Goal: Transaction & Acquisition: Download file/media

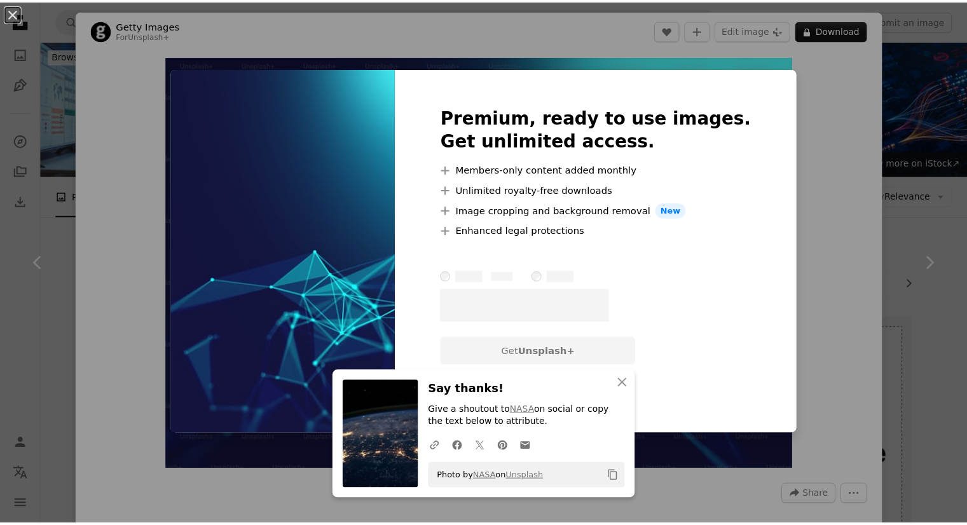
scroll to position [857, 0]
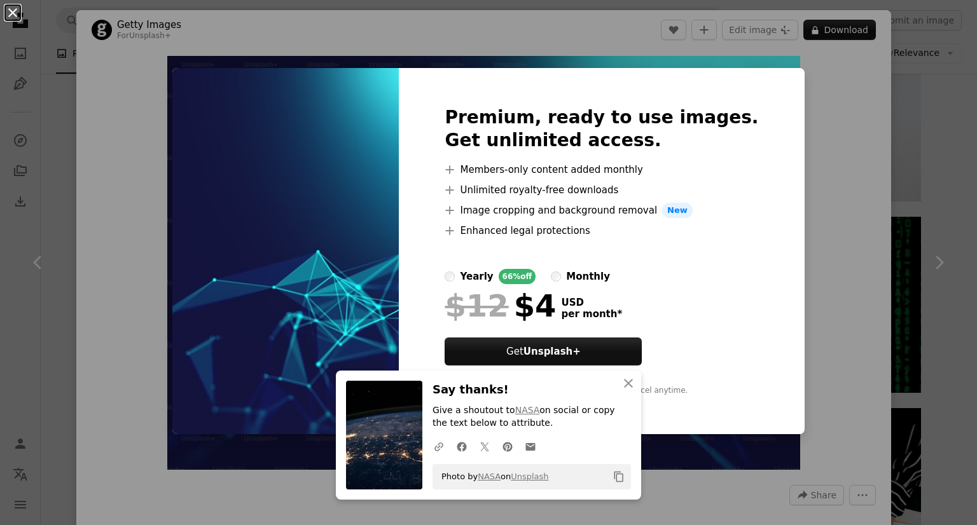
click at [7, 5] on button "An X shape" at bounding box center [12, 12] width 15 height 15
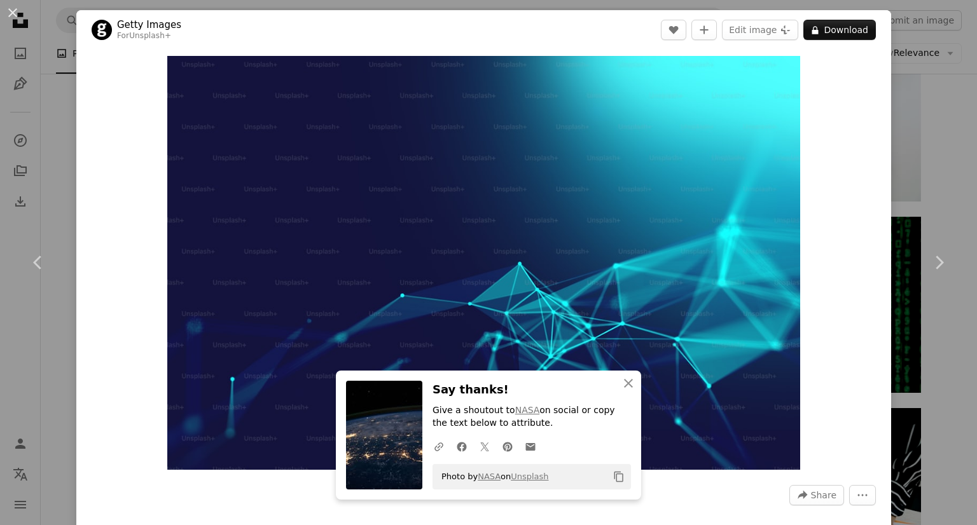
click at [7, 5] on button "An X shape" at bounding box center [12, 12] width 15 height 15
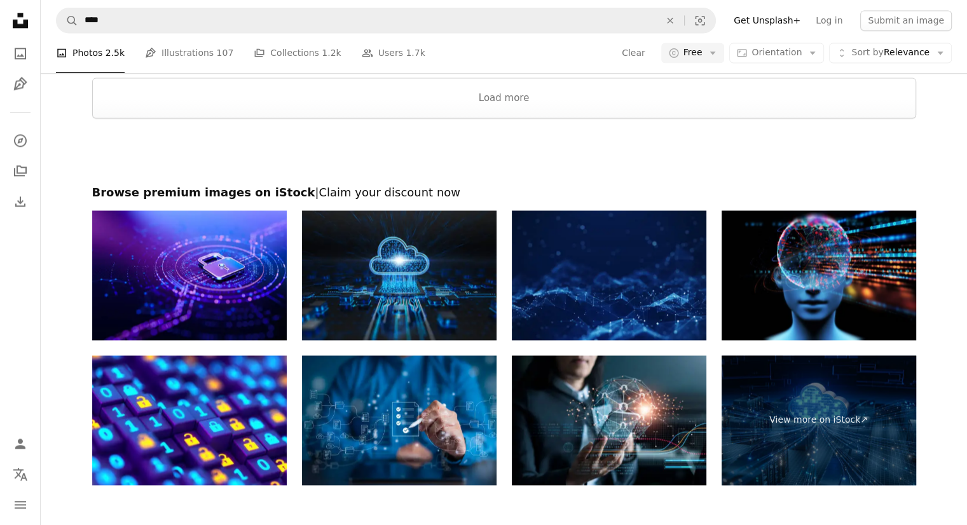
scroll to position [1795, 0]
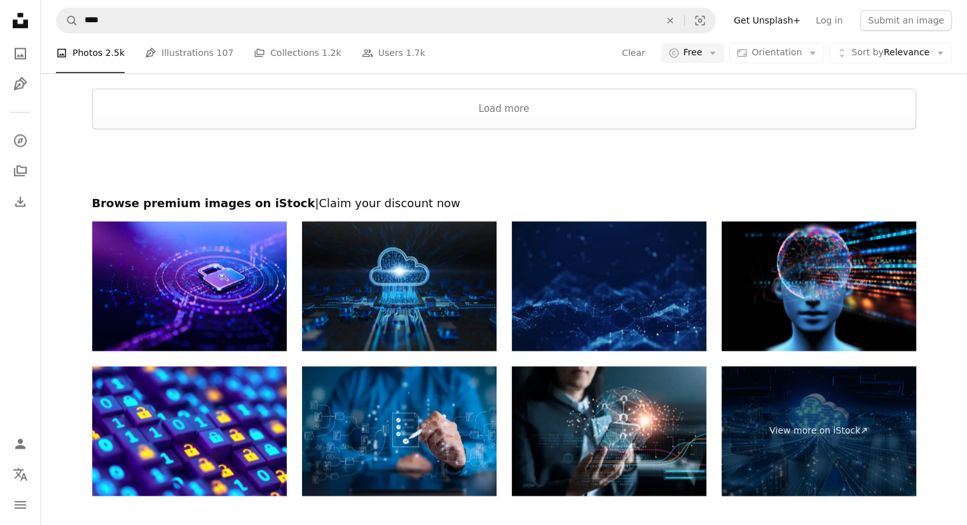
click at [627, 291] on img at bounding box center [609, 286] width 195 height 130
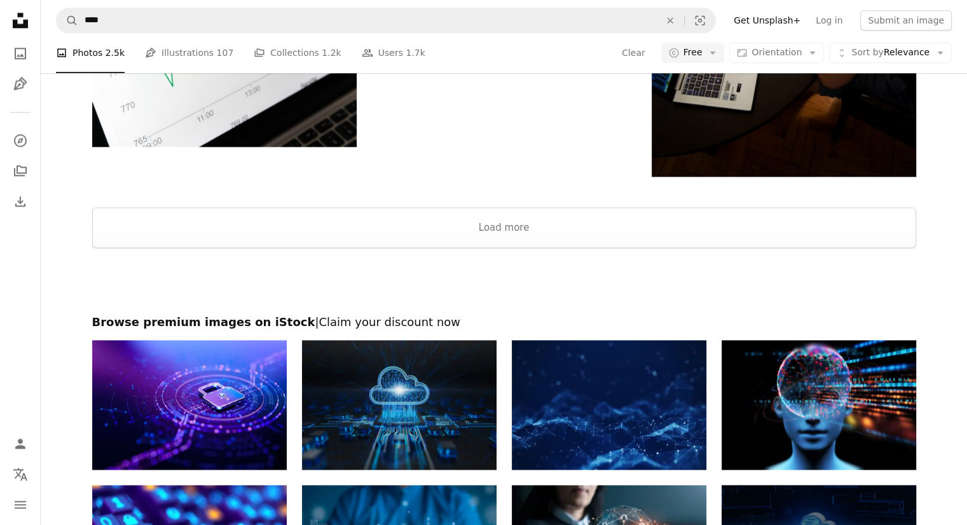
scroll to position [1647, 0]
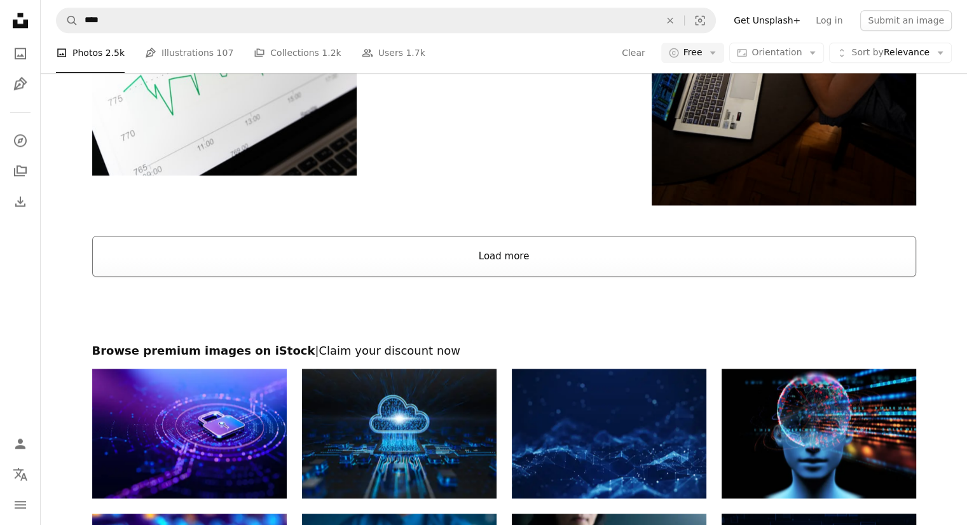
click at [455, 240] on button "Load more" at bounding box center [504, 256] width 824 height 41
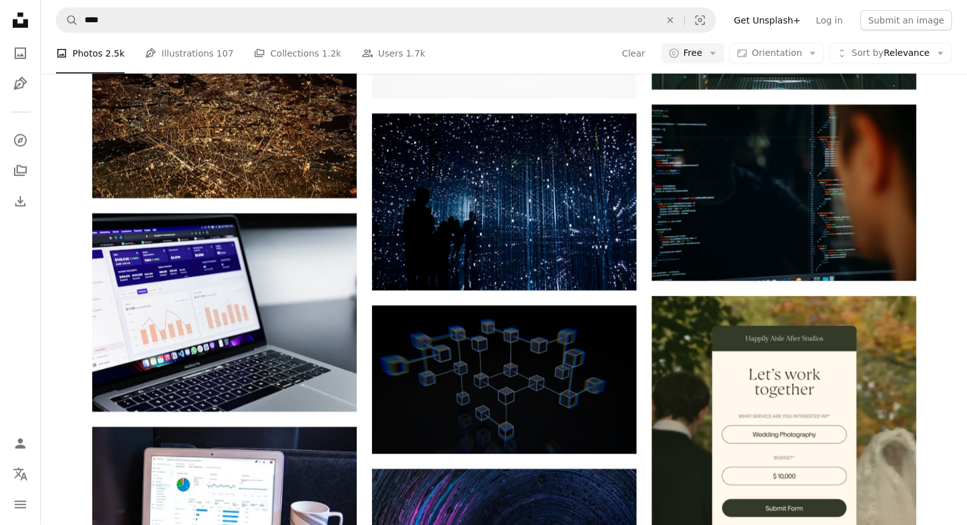
scroll to position [3398, 0]
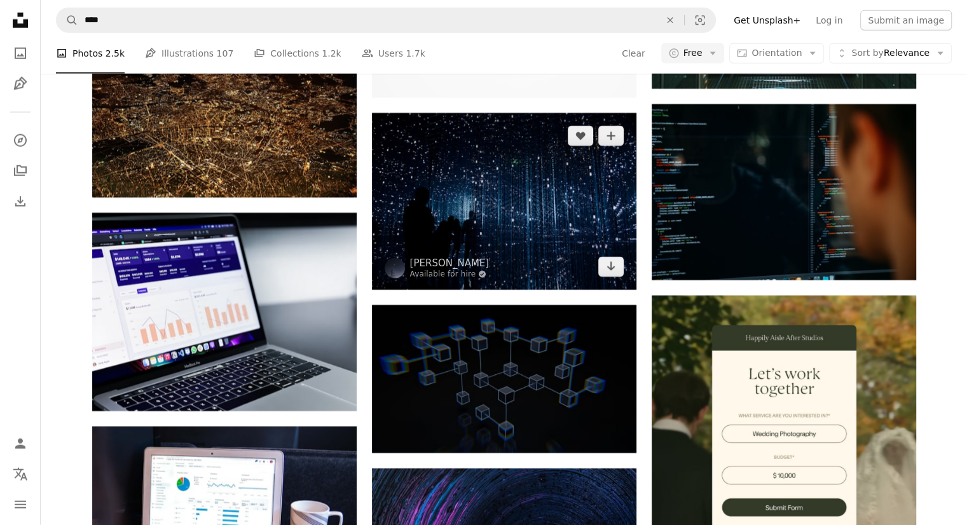
click at [476, 169] on img at bounding box center [504, 201] width 265 height 177
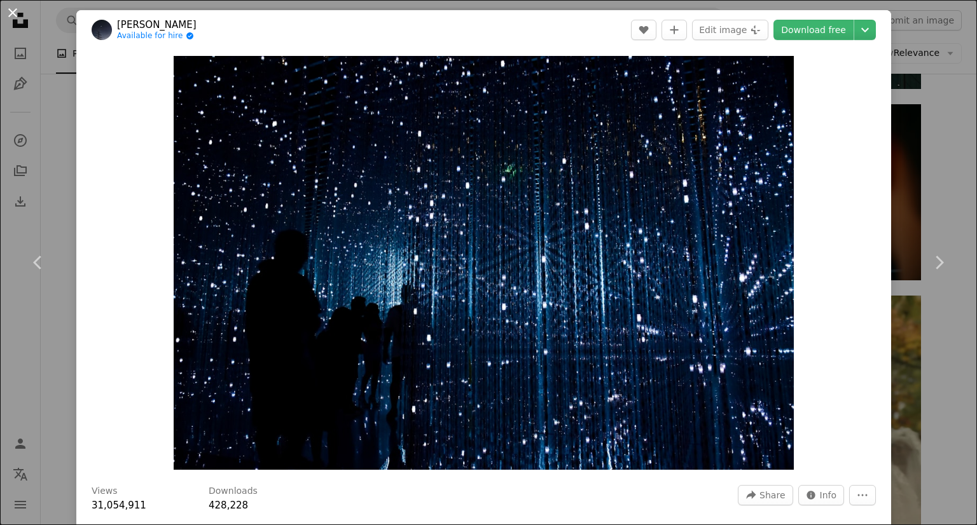
click at [6, 16] on button "An X shape" at bounding box center [12, 12] width 15 height 15
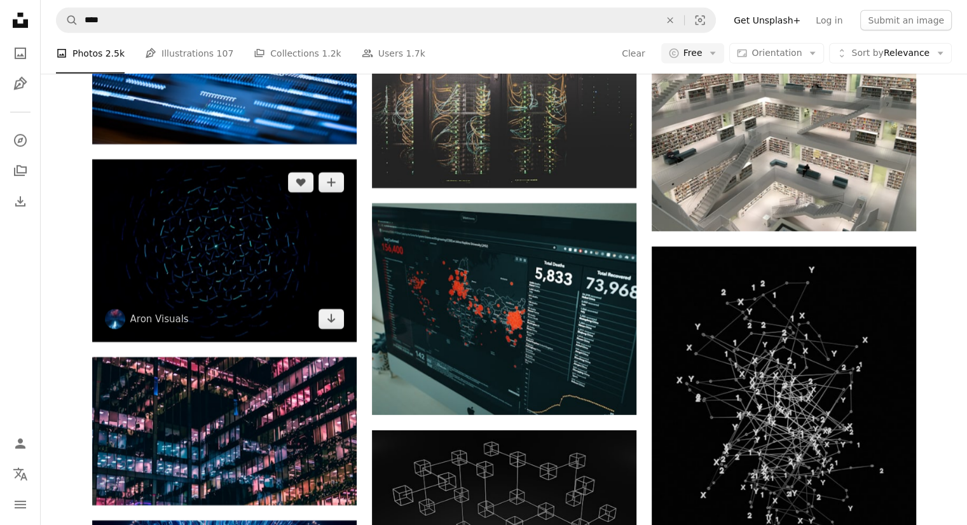
scroll to position [4021, 0]
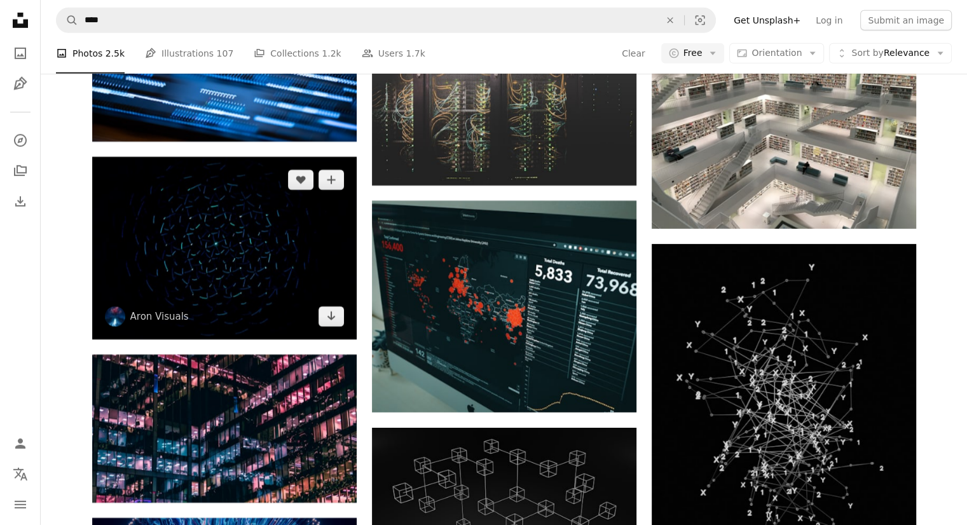
click at [251, 260] on img at bounding box center [224, 248] width 265 height 182
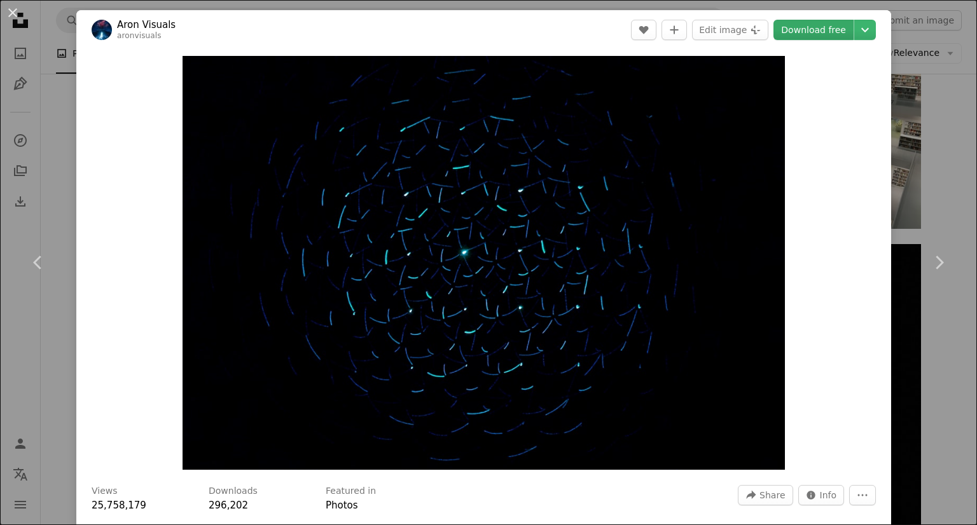
click at [800, 30] on link "Download free" at bounding box center [813, 30] width 80 height 20
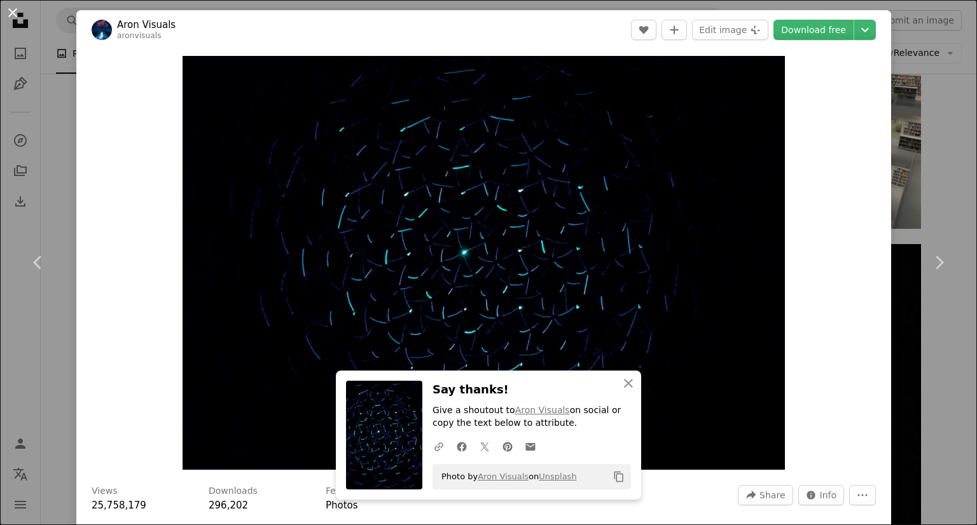
click at [9, 19] on button "An X shape" at bounding box center [12, 12] width 15 height 15
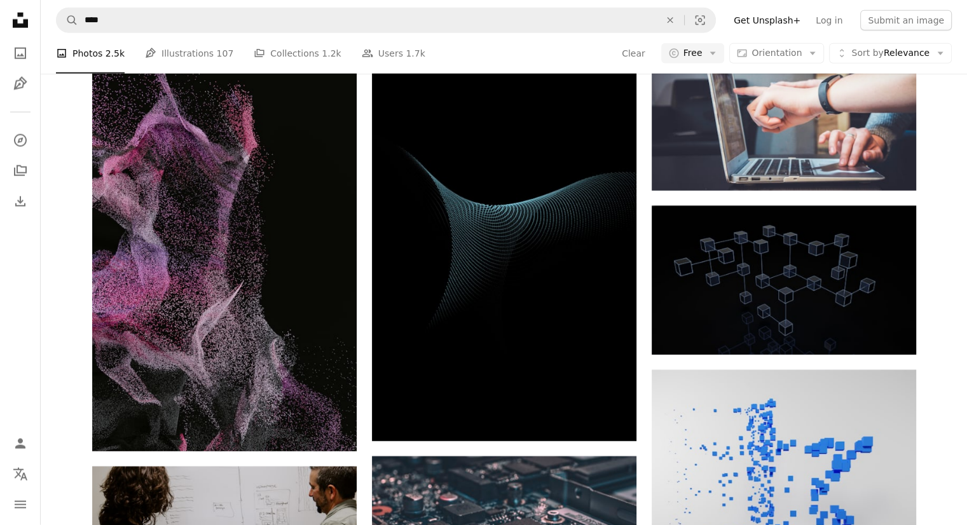
scroll to position [7923, 0]
click at [453, 228] on img at bounding box center [504, 250] width 265 height 383
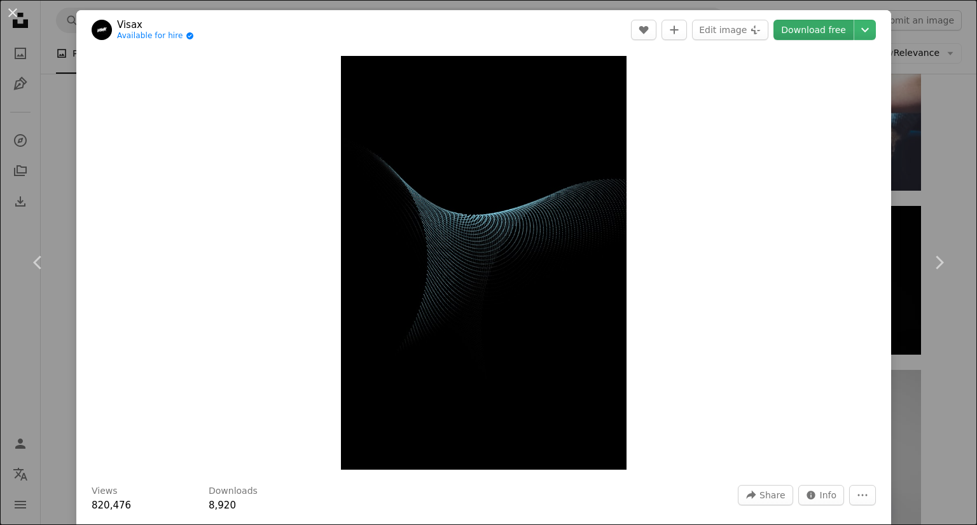
click at [787, 25] on link "Download free" at bounding box center [813, 30] width 80 height 20
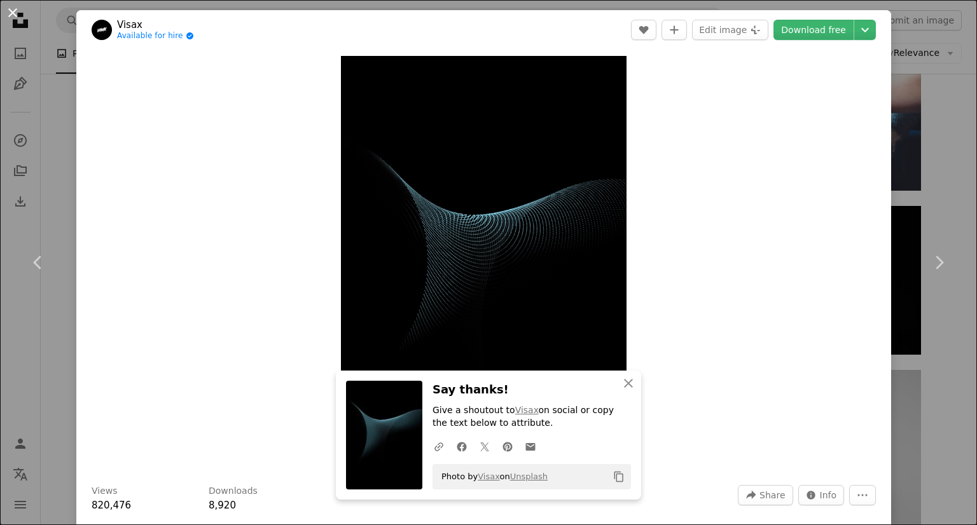
drag, startPoint x: 9, startPoint y: 10, endPoint x: 262, endPoint y: 161, distance: 294.6
click at [9, 10] on button "An X shape" at bounding box center [12, 12] width 15 height 15
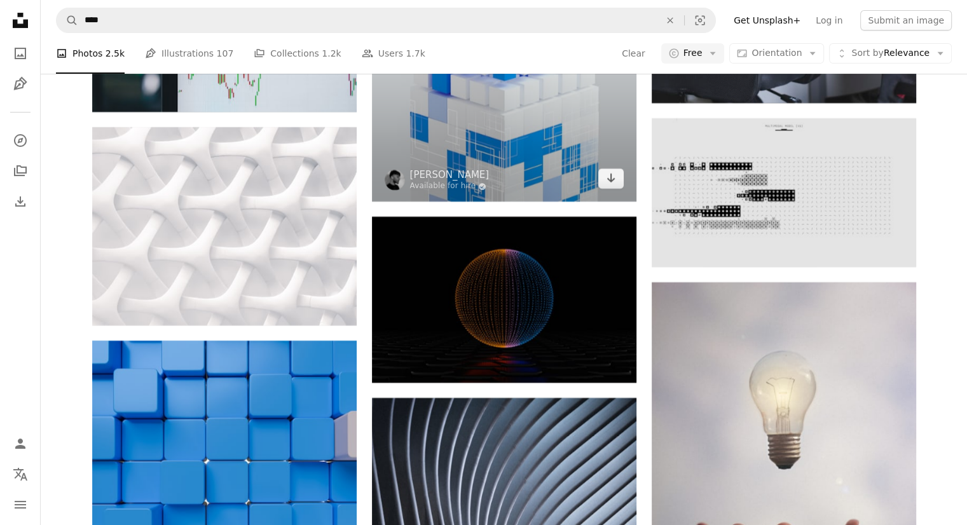
scroll to position [14970, 0]
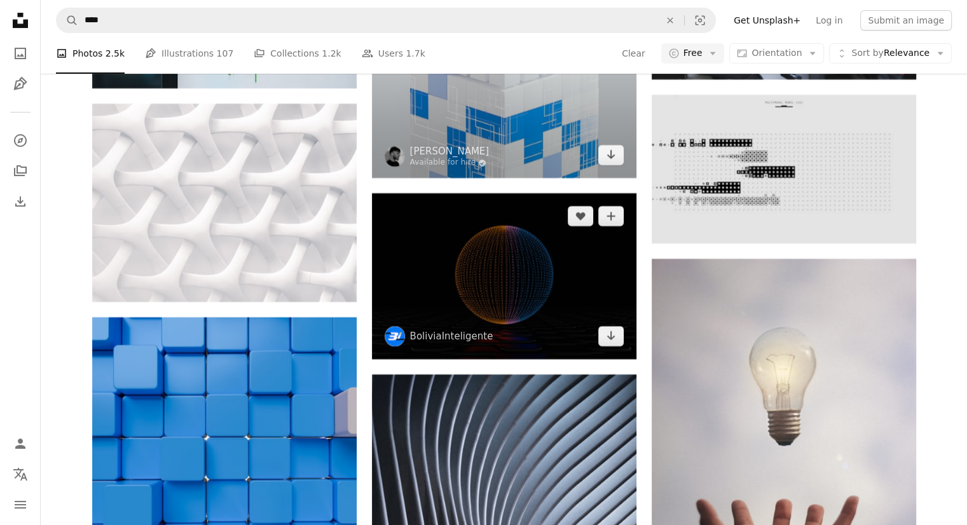
click at [513, 258] on img at bounding box center [504, 275] width 265 height 165
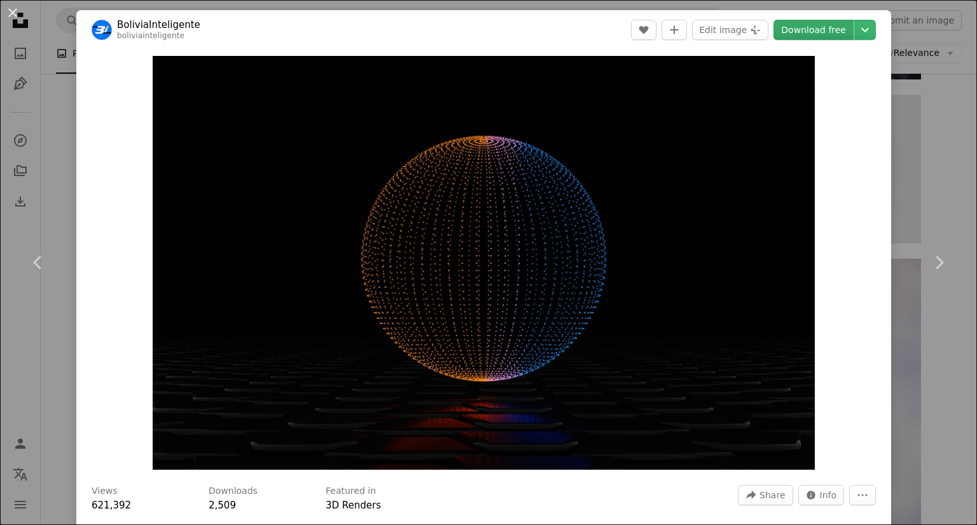
click at [818, 27] on link "Download free" at bounding box center [813, 30] width 80 height 20
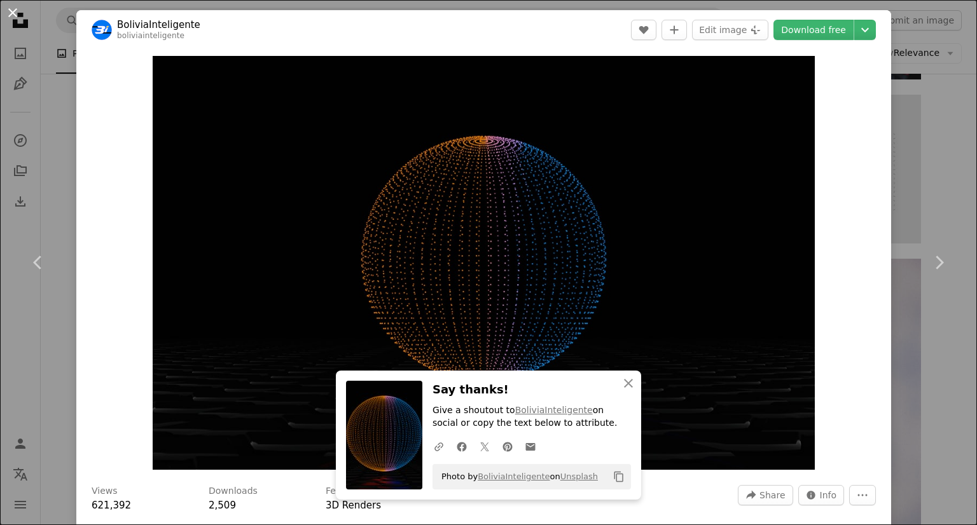
click at [9, 13] on button "An X shape" at bounding box center [12, 12] width 15 height 15
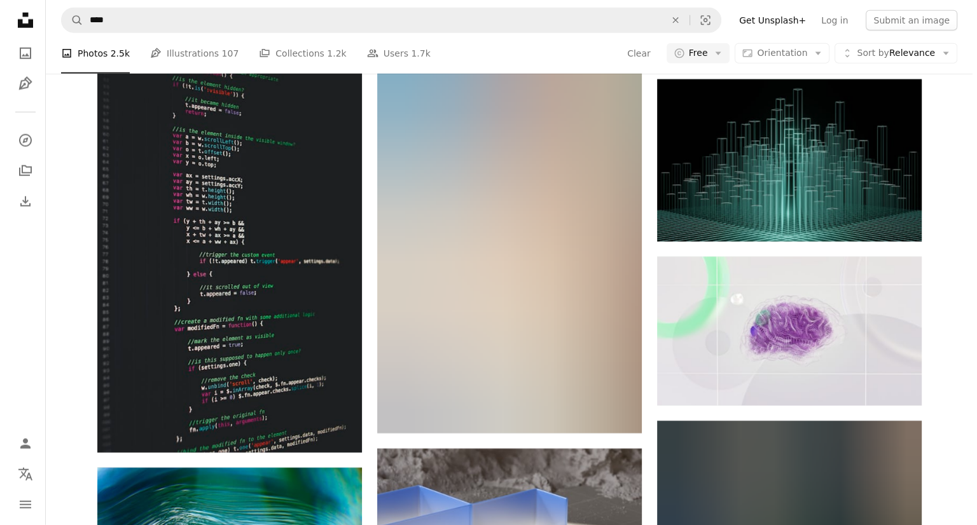
scroll to position [22665, 0]
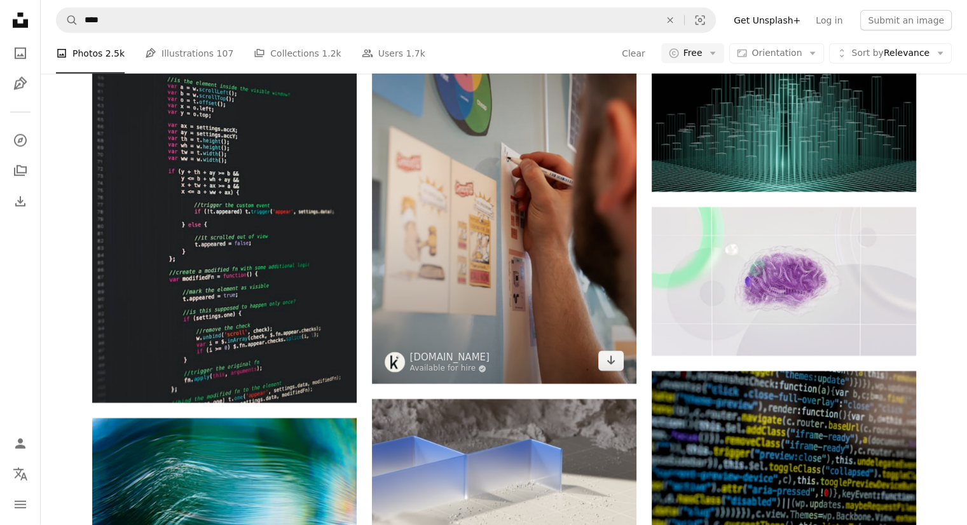
click at [468, 223] on img at bounding box center [504, 185] width 265 height 397
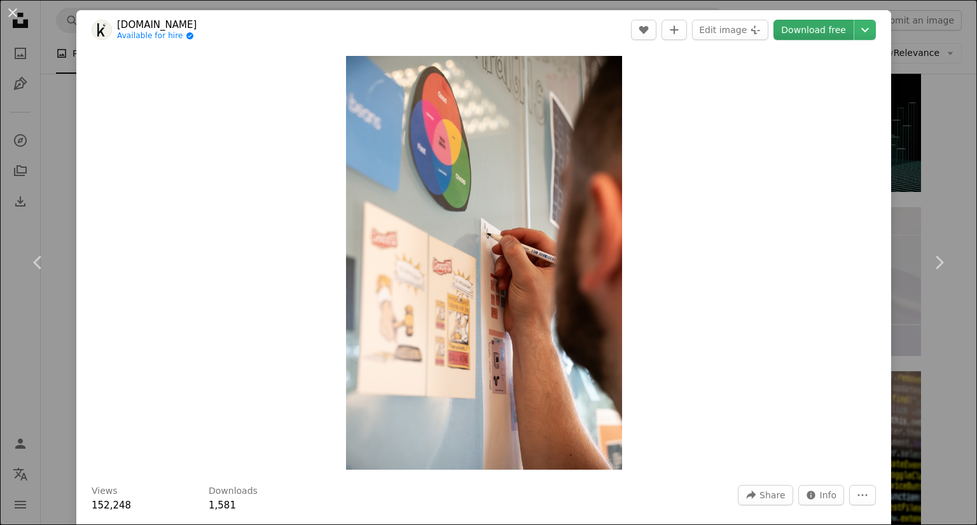
click at [804, 26] on link "Download free" at bounding box center [813, 30] width 80 height 20
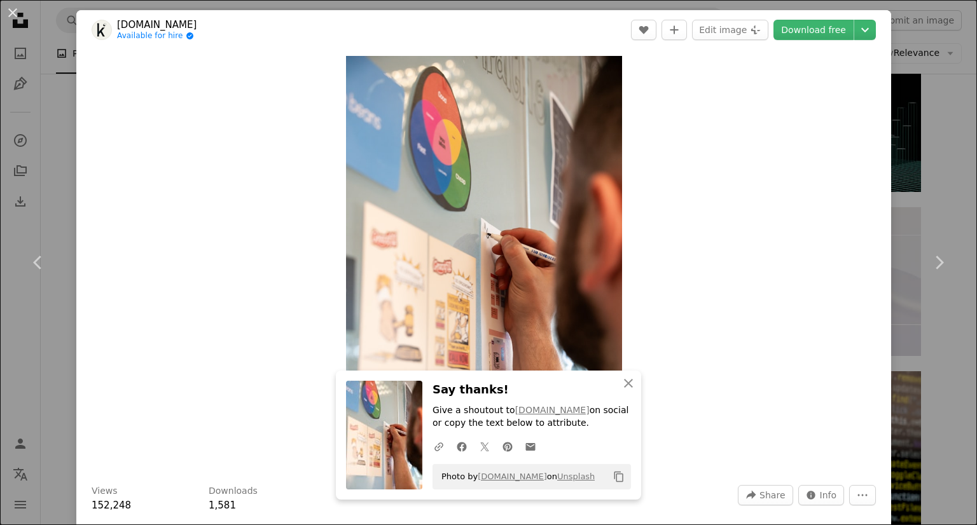
click at [13, 8] on button "An X shape" at bounding box center [12, 12] width 15 height 15
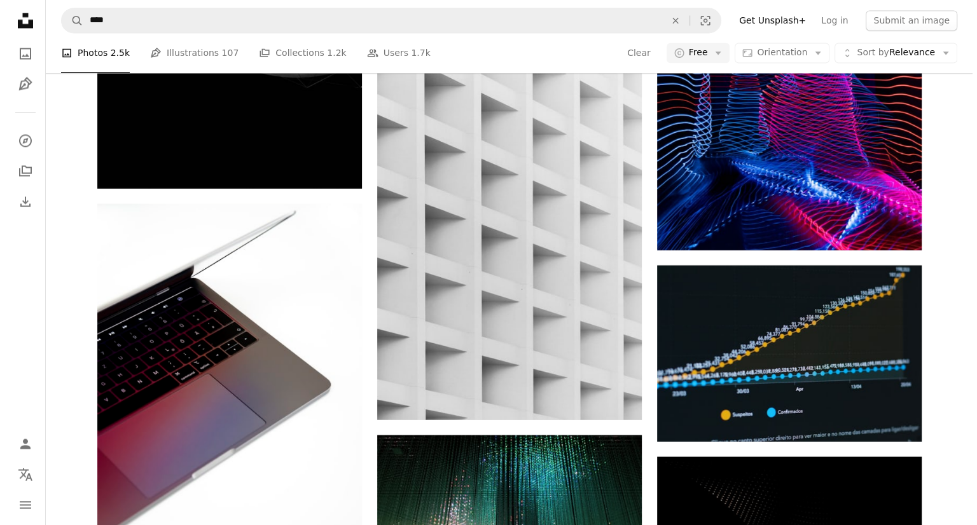
scroll to position [21647, 0]
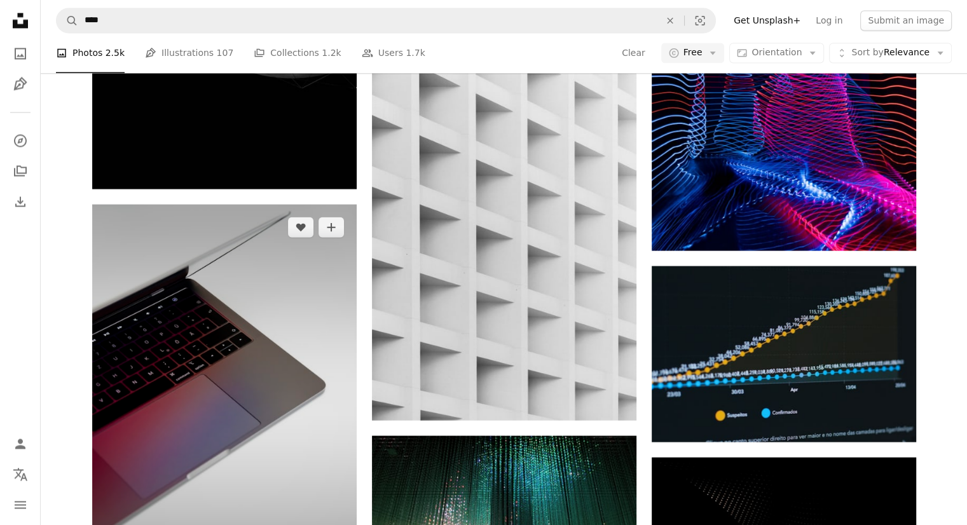
click at [202, 231] on img at bounding box center [224, 403] width 265 height 399
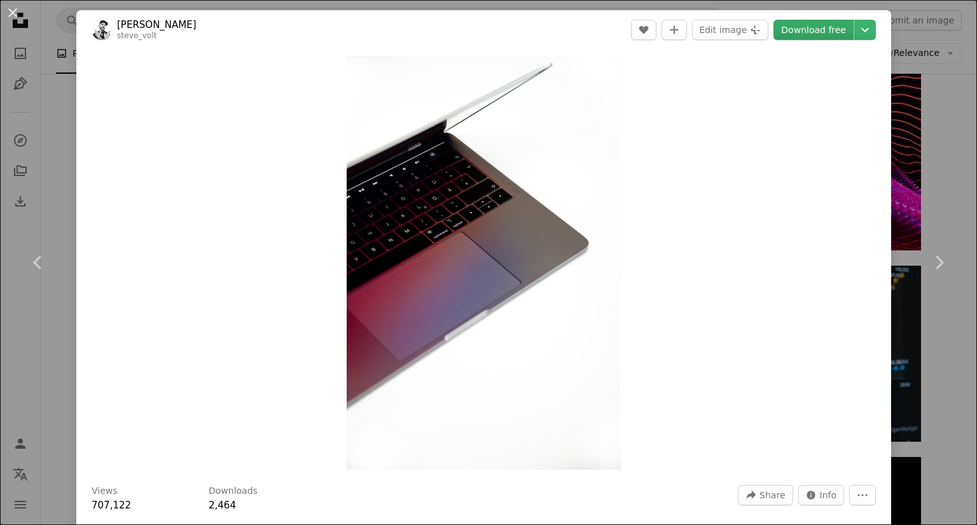
click at [778, 25] on link "Download free" at bounding box center [813, 30] width 80 height 20
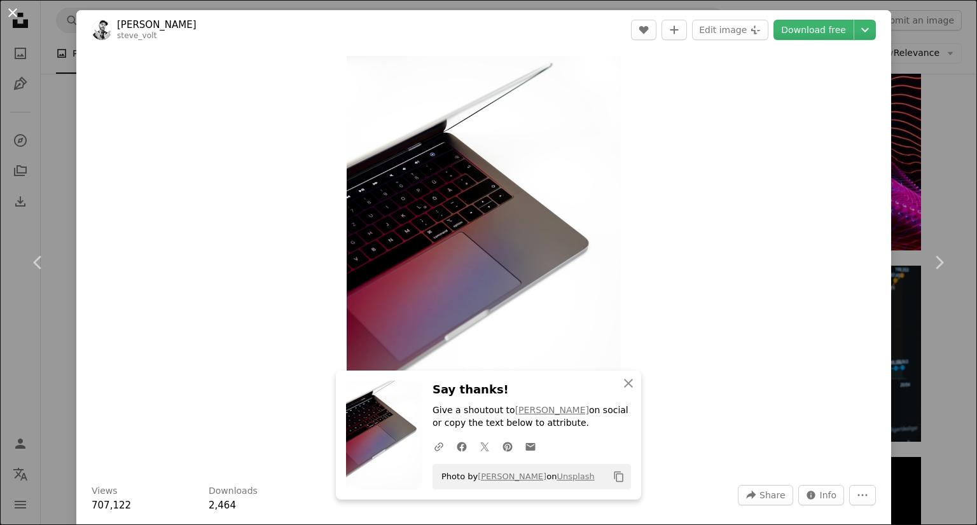
click at [17, 17] on button "An X shape" at bounding box center [12, 12] width 15 height 15
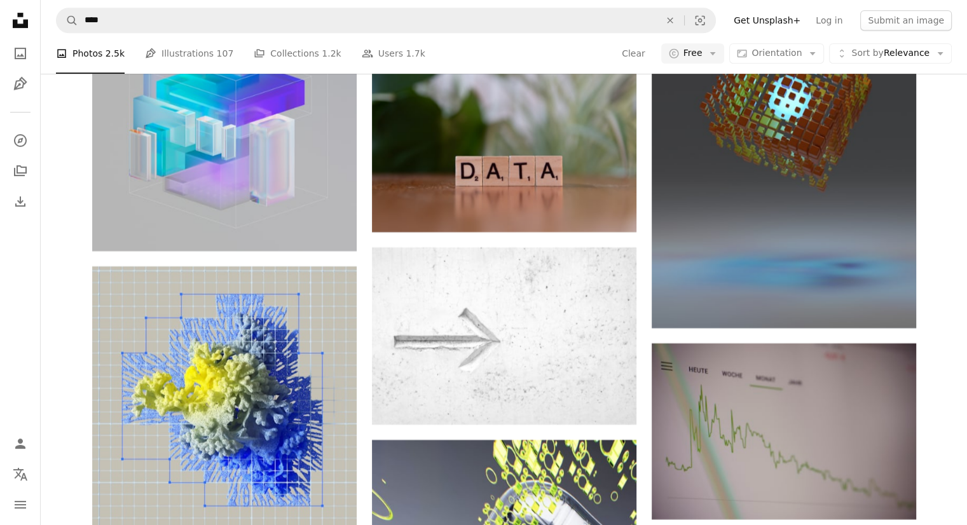
scroll to position [24827, 0]
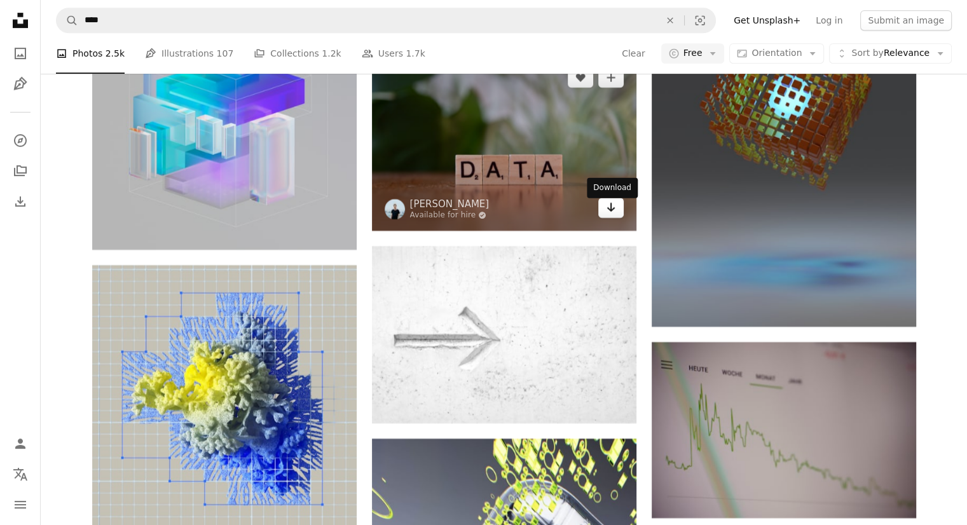
click at [608, 215] on icon "Arrow pointing down" at bounding box center [611, 207] width 10 height 15
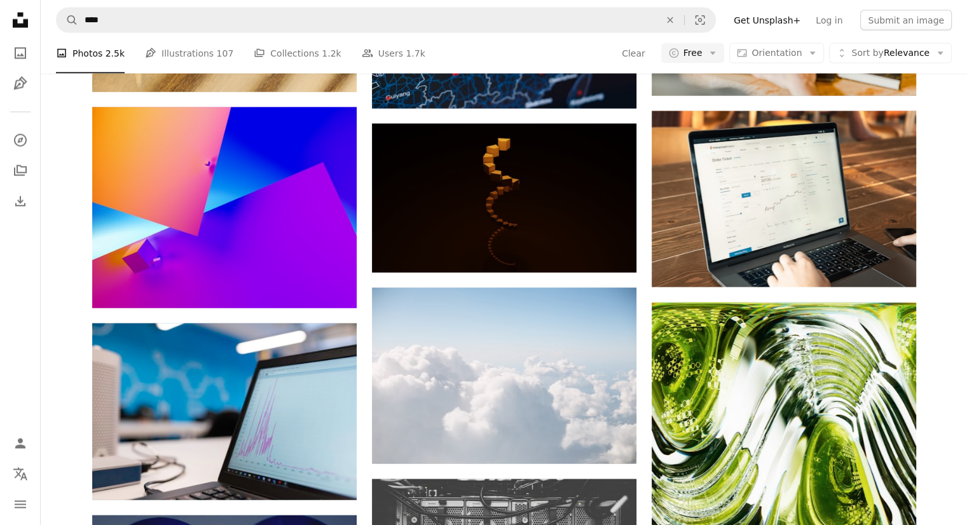
scroll to position [26607, 0]
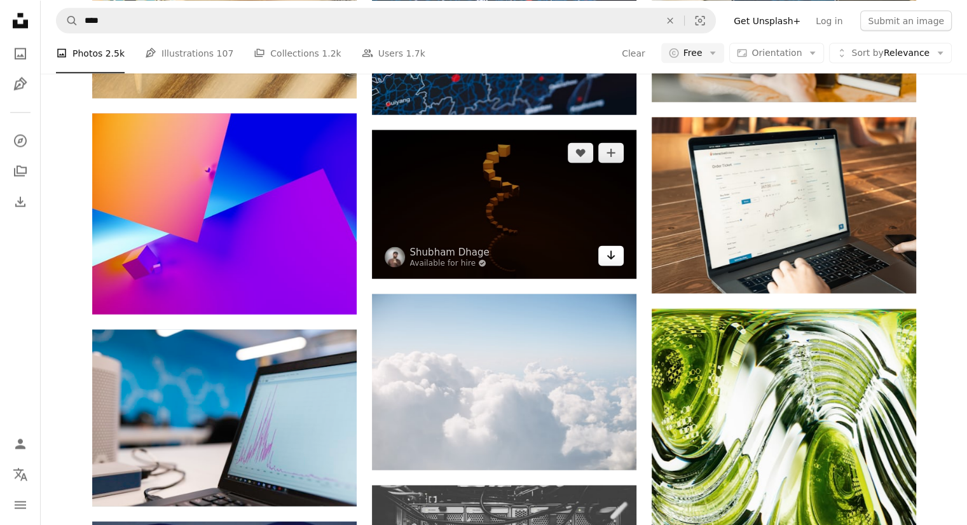
click at [603, 266] on link "Arrow pointing down" at bounding box center [610, 256] width 25 height 20
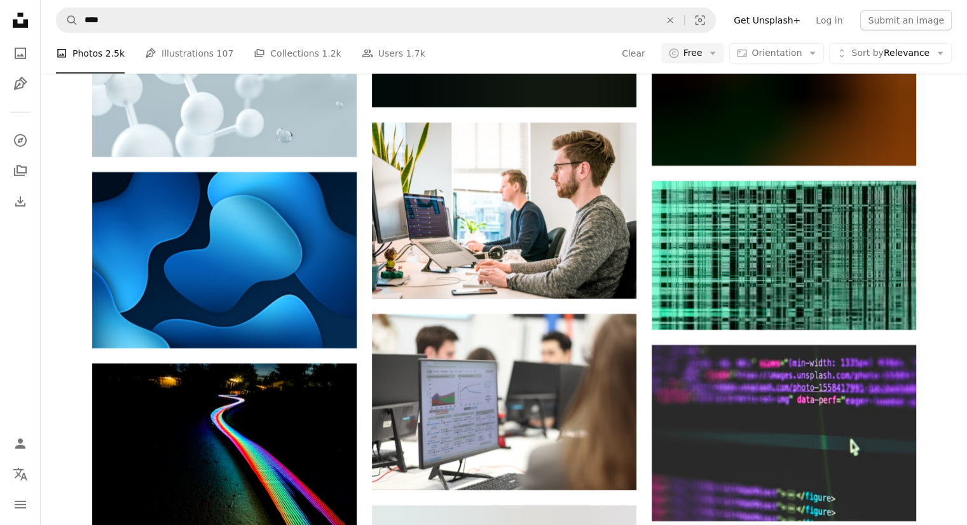
scroll to position [28388, 0]
